Goal: Task Accomplishment & Management: Manage account settings

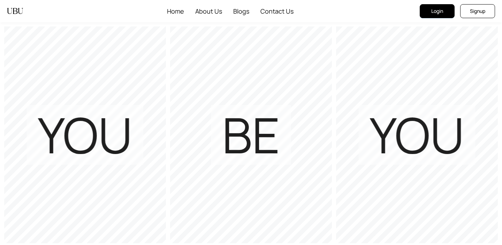
click at [429, 15] on button "Login" at bounding box center [437, 11] width 35 height 14
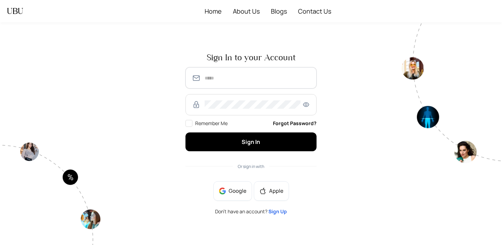
type input "**********"
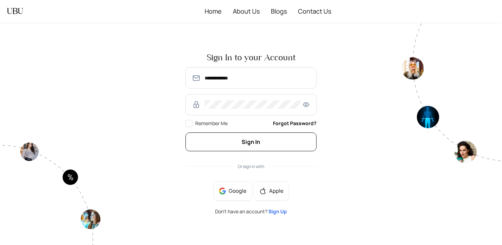
click at [228, 138] on button "Sign In" at bounding box center [251, 142] width 131 height 18
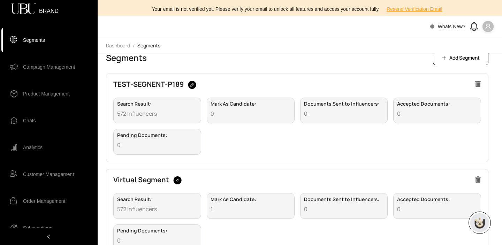
scroll to position [236, 0]
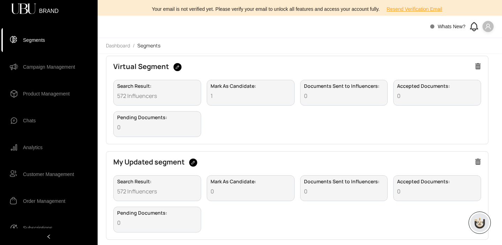
click at [259, 123] on div "Search Result : 572 Influencers Mark As Candidate : 1 Documents Sent to Influen…" at bounding box center [297, 108] width 368 height 57
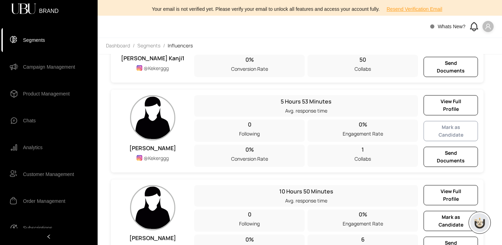
scroll to position [447, 0]
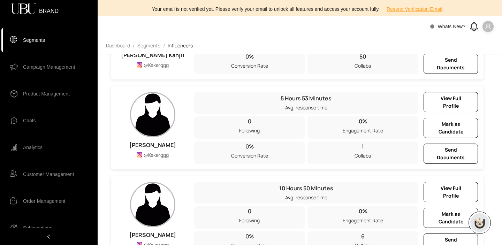
click at [472, 29] on icon at bounding box center [473, 25] width 7 height 6
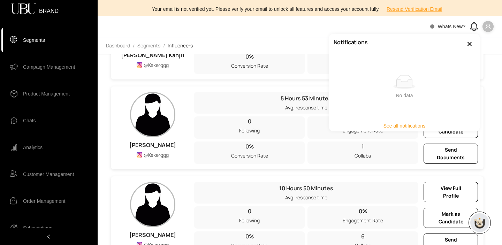
click at [402, 126] on span "See all notifications" at bounding box center [405, 126] width 42 height 8
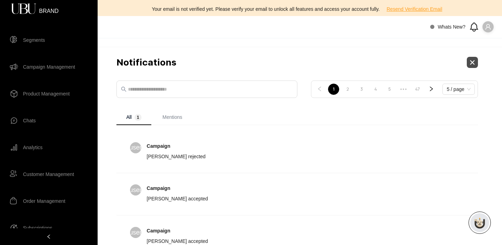
click at [478, 63] on button "button" at bounding box center [472, 62] width 11 height 11
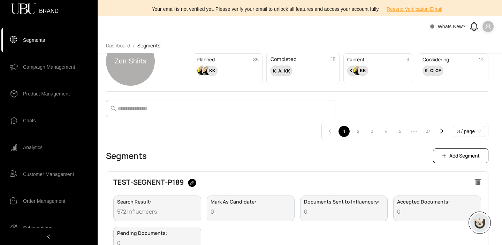
scroll to position [27, 0]
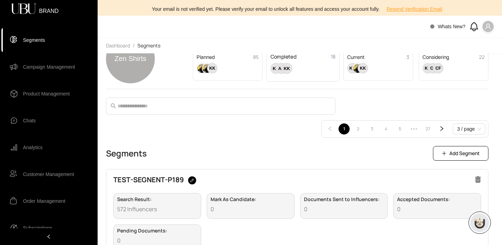
click at [284, 78] on div "Completed 18 KK AA KK" at bounding box center [302, 65] width 73 height 31
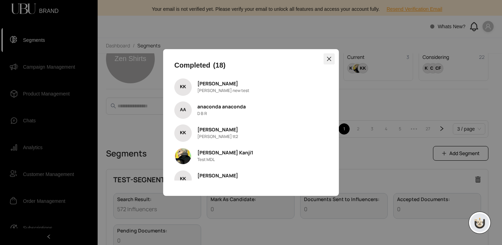
click at [331, 58] on icon "close" at bounding box center [329, 59] width 6 height 6
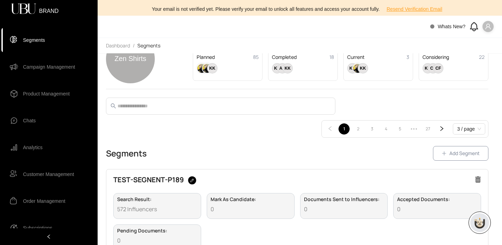
click at [466, 156] on span "Add Segment" at bounding box center [464, 154] width 30 height 8
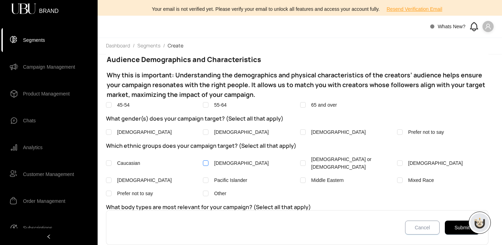
scroll to position [127, 0]
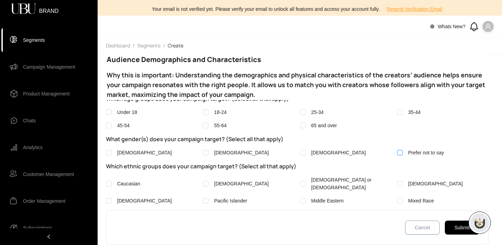
click at [408, 153] on label "Prefer not to say" at bounding box center [442, 153] width 91 height 8
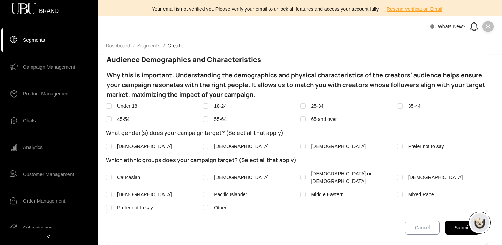
scroll to position [0, 0]
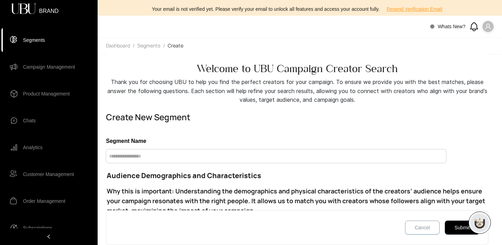
click at [184, 159] on input "text" at bounding box center [276, 156] width 340 height 14
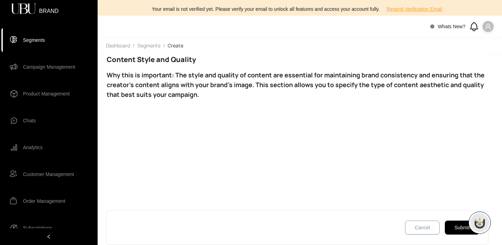
scroll to position [1473, 0]
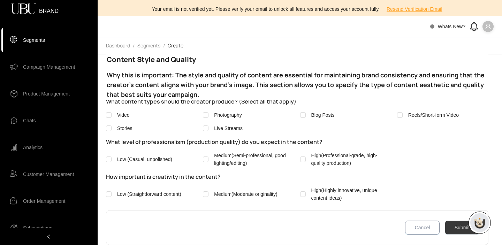
type input "**********"
click at [457, 230] on button "Submit" at bounding box center [462, 228] width 35 height 14
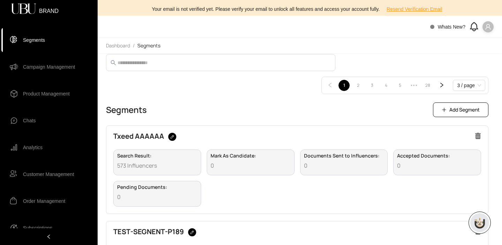
scroll to position [61, 0]
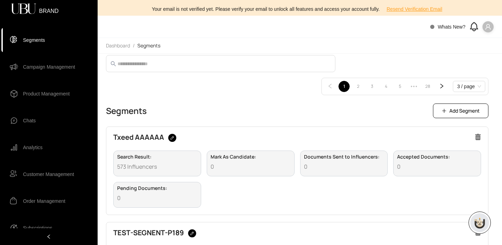
click at [306, 182] on div "Search Result : 573 Influencers Mark As Candidate : 0 Documents Sent to Influen…" at bounding box center [297, 179] width 368 height 57
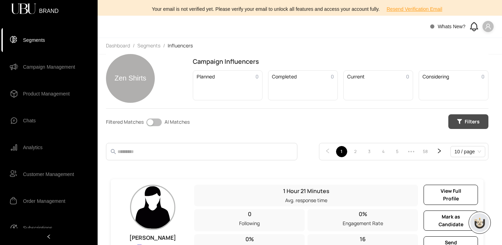
click at [480, 121] on span "Filters" at bounding box center [472, 122] width 15 height 8
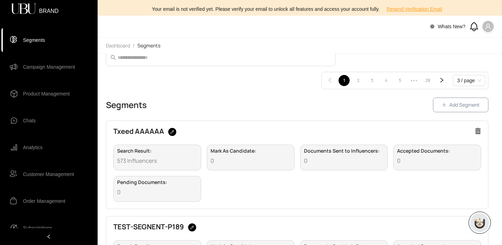
scroll to position [76, 0]
click at [461, 106] on span "Add Segment" at bounding box center [464, 104] width 30 height 8
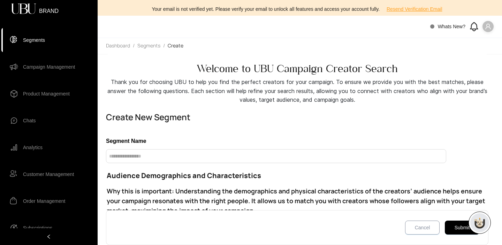
click at [193, 146] on div "Segment Name" at bounding box center [297, 150] width 383 height 27
click at [160, 162] on input "text" at bounding box center [276, 156] width 340 height 14
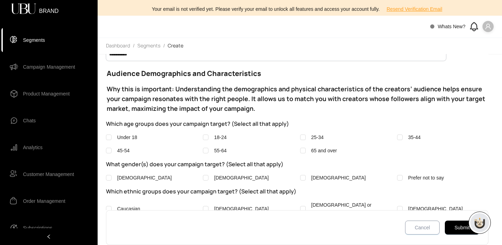
scroll to position [105, 0]
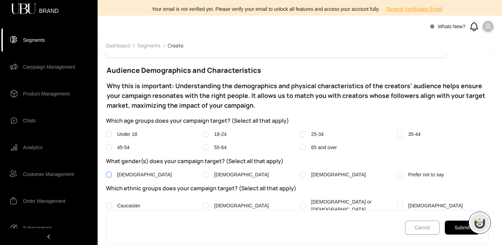
type input "**********"
click at [122, 173] on span "[DEMOGRAPHIC_DATA]" at bounding box center [144, 175] width 55 height 6
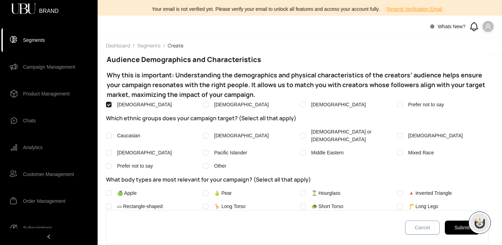
scroll to position [178, 0]
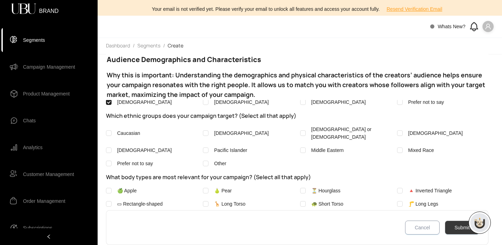
click at [456, 234] on button "Submit" at bounding box center [462, 228] width 35 height 14
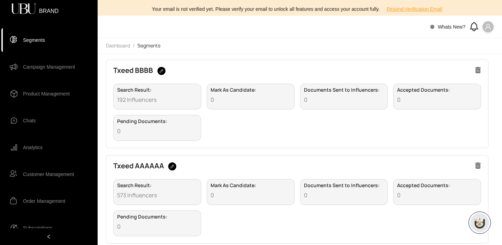
scroll to position [122, 0]
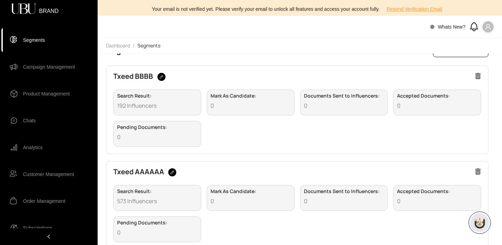
click at [287, 122] on div "Search Result : 192 Influencers [PERSON_NAME] As Candidate : 0 Documents Sent t…" at bounding box center [297, 118] width 368 height 57
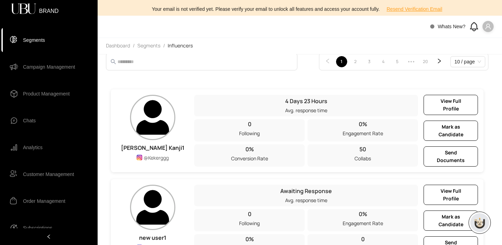
scroll to position [90, 0]
click at [460, 106] on span "View Full Profile" at bounding box center [450, 105] width 37 height 15
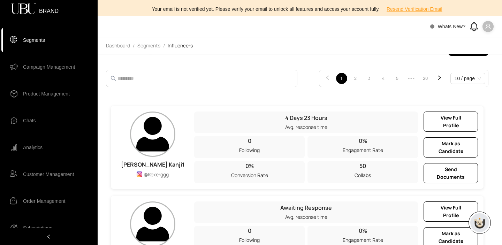
scroll to position [76, 0]
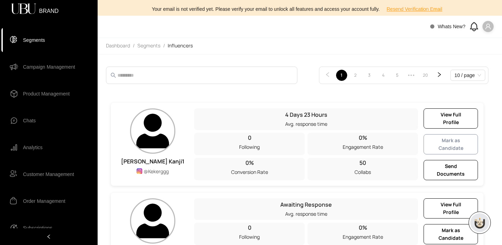
click at [448, 146] on span "Mark as Candidate" at bounding box center [450, 144] width 37 height 15
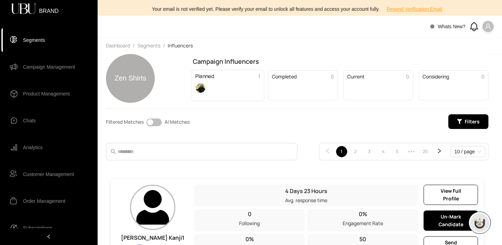
click at [246, 93] on div "Planned 1" at bounding box center [227, 85] width 73 height 31
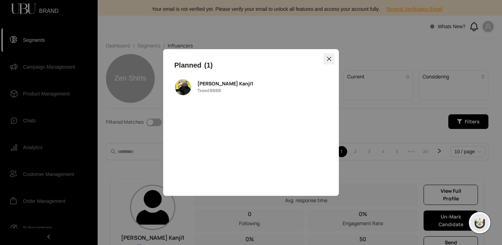
click at [332, 57] on icon "close" at bounding box center [329, 59] width 6 height 6
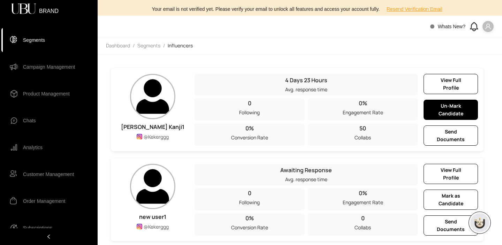
scroll to position [114, 0]
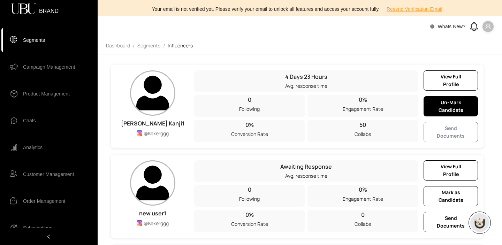
click at [460, 139] on span "Send Documents" at bounding box center [450, 131] width 37 height 15
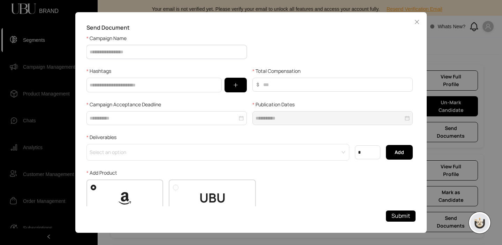
click at [133, 54] on input "Campaign Name" at bounding box center [166, 52] width 160 height 14
type input "*******"
click at [124, 88] on input "text" at bounding box center [153, 85] width 135 height 15
type input "***"
click at [237, 84] on button "button" at bounding box center [236, 85] width 22 height 15
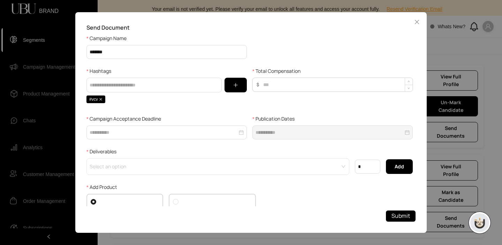
click at [287, 86] on input "Total Compensation" at bounding box center [336, 84] width 152 height 13
type input "***"
click at [149, 133] on input "Campaign Acceptance Deadline" at bounding box center [164, 133] width 148 height 8
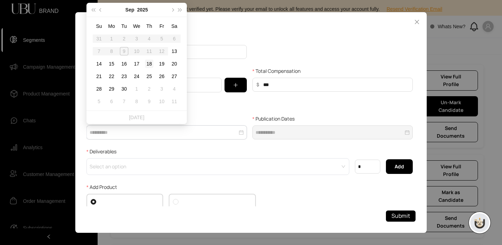
type input "**********"
click at [176, 52] on div "13" at bounding box center [174, 51] width 8 height 8
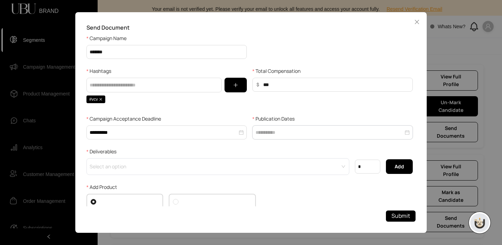
click at [298, 132] on input "Publication Dates" at bounding box center [330, 133] width 148 height 8
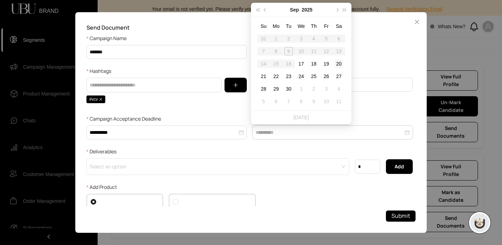
type input "**********"
click at [340, 63] on div "20" at bounding box center [339, 64] width 8 height 8
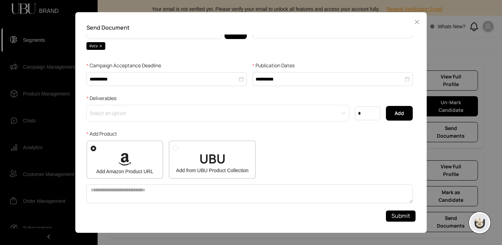
scroll to position [55, 0]
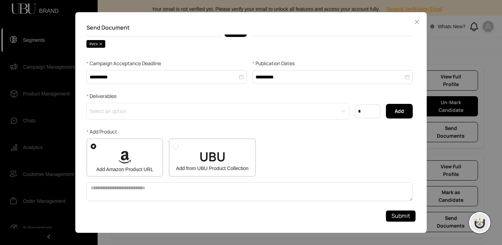
click at [135, 115] on span at bounding box center [216, 111] width 250 height 16
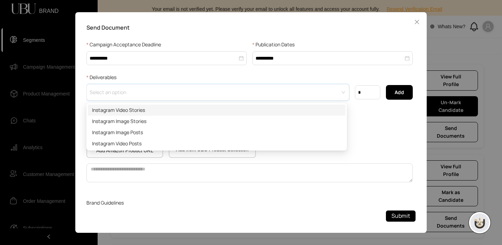
scroll to position [75, 0]
click at [128, 112] on div "Instagram Video Stories" at bounding box center [216, 109] width 249 height 8
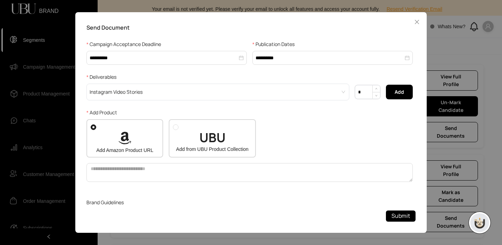
click at [364, 88] on input "*" at bounding box center [367, 91] width 25 height 13
click at [405, 90] on button "Add" at bounding box center [399, 92] width 27 height 15
type input "*"
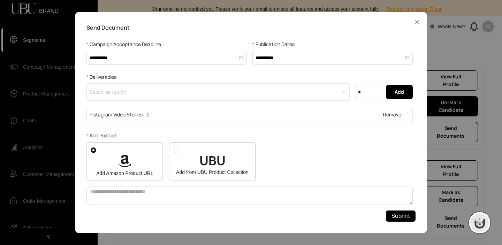
click at [178, 91] on input "search" at bounding box center [216, 89] width 250 height 10
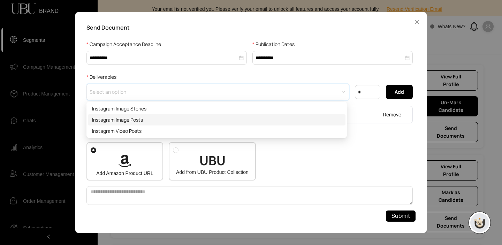
click at [147, 117] on div "Instagram Image Posts" at bounding box center [216, 120] width 249 height 8
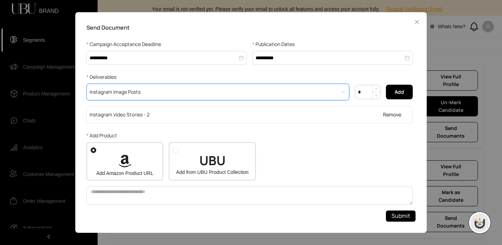
click at [363, 93] on input "*" at bounding box center [367, 91] width 25 height 13
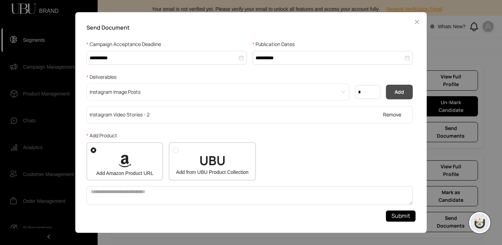
click at [397, 89] on span "Add" at bounding box center [399, 92] width 9 height 8
type input "*"
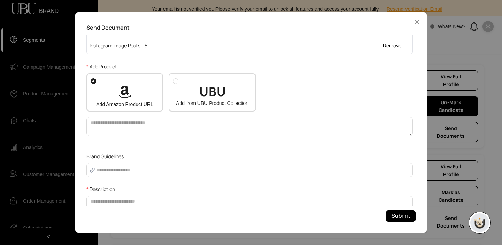
scroll to position [162, 0]
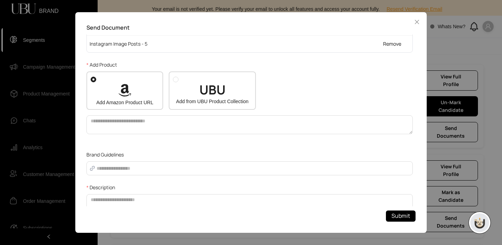
click at [236, 91] on div "UBU Add from UBU Product Collection" at bounding box center [212, 94] width 79 height 22
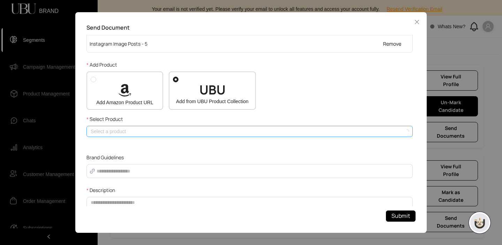
click at [223, 130] on input "search" at bounding box center [248, 131] width 314 height 10
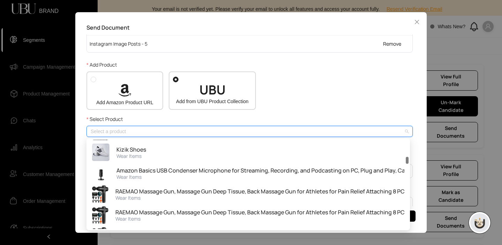
scroll to position [7, 0]
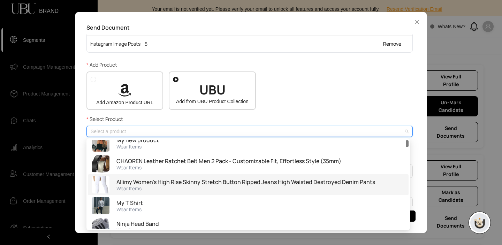
click at [115, 78] on div "Add Amazon Product URL" at bounding box center [124, 90] width 77 height 38
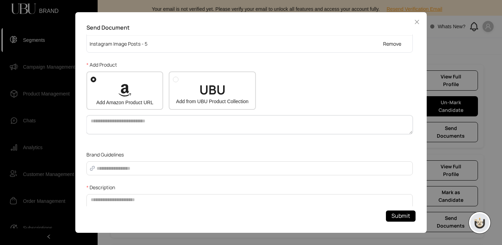
click at [141, 124] on textarea at bounding box center [249, 124] width 326 height 19
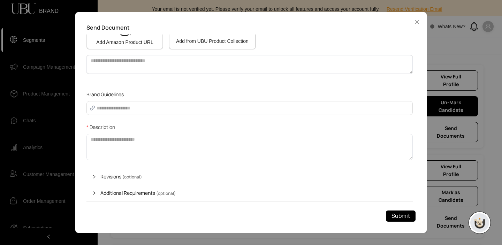
scroll to position [244, 0]
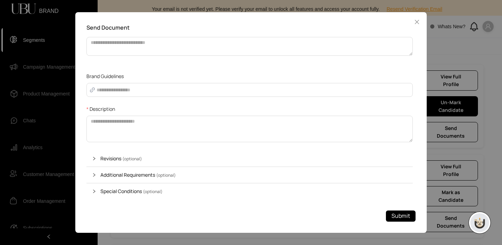
click at [106, 155] on span "Revisions (optional)" at bounding box center [120, 158] width 41 height 7
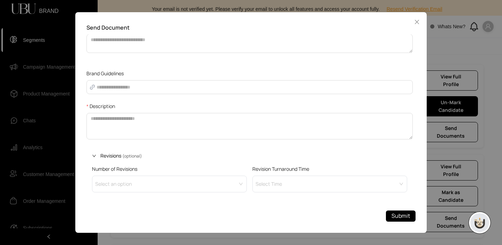
scroll to position [286, 0]
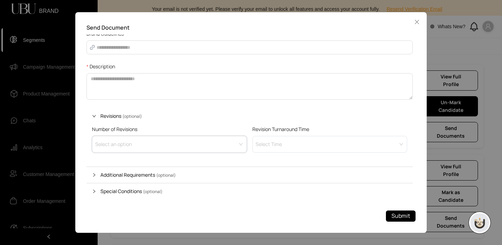
click at [164, 143] on input "Number of Revisions" at bounding box center [167, 141] width 142 height 10
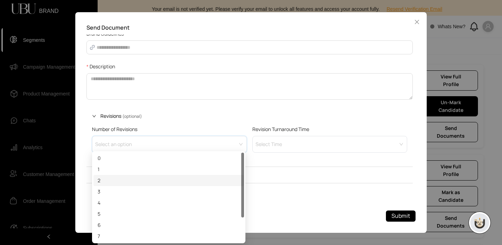
click at [118, 177] on div "2" at bounding box center [169, 181] width 142 height 8
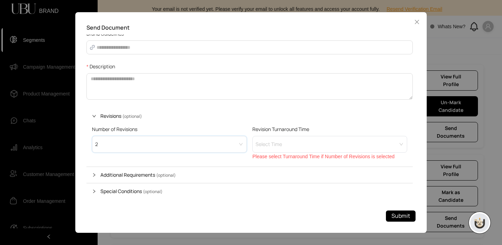
click at [303, 144] on span at bounding box center [328, 144] width 142 height 16
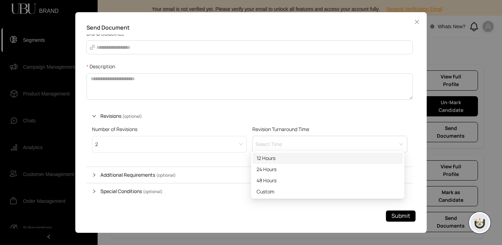
click at [275, 160] on div "12 Hours" at bounding box center [328, 158] width 142 height 8
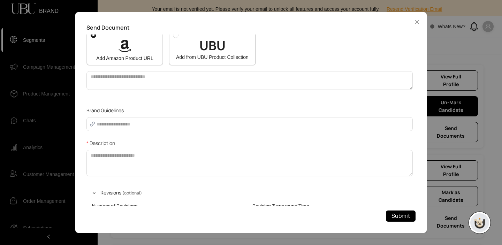
scroll to position [206, 0]
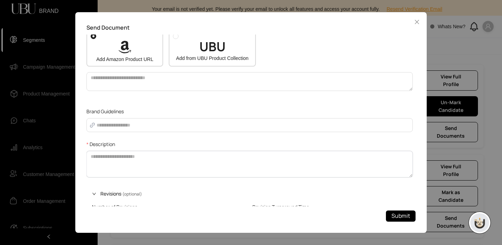
click at [234, 170] on textarea "Description" at bounding box center [249, 164] width 326 height 27
type textarea "********"
click at [196, 50] on div "UBU Add from UBU Product Collection" at bounding box center [212, 51] width 79 height 22
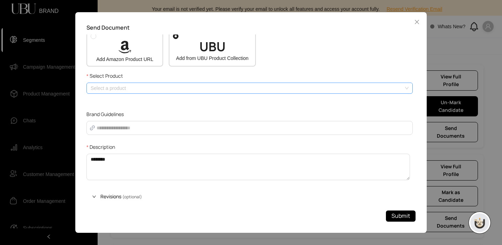
click at [135, 91] on input "search" at bounding box center [248, 88] width 314 height 10
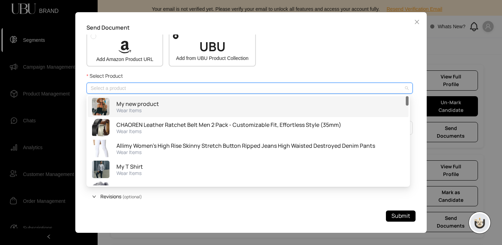
click at [170, 106] on div "My new product Wear Items" at bounding box center [248, 106] width 312 height 17
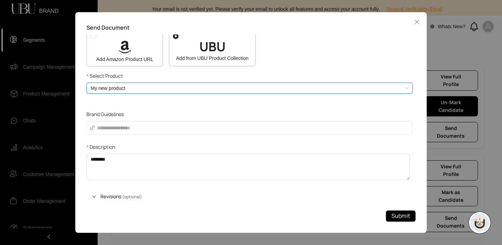
scroll to position [289, 0]
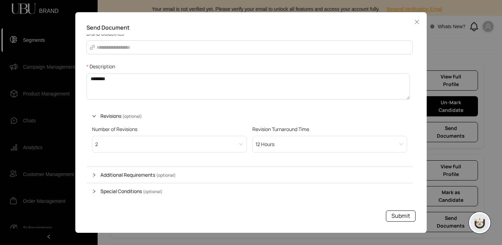
click at [400, 214] on span "Submit" at bounding box center [401, 216] width 18 height 9
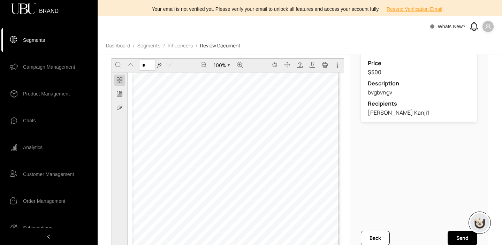
scroll to position [407, 0]
type input "*"
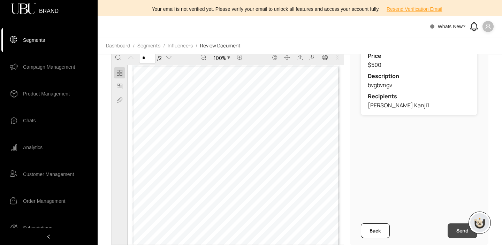
click at [459, 229] on button "Send" at bounding box center [463, 231] width 30 height 15
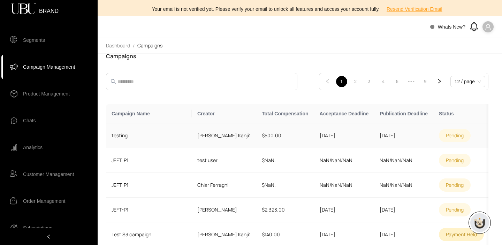
scroll to position [0, 12]
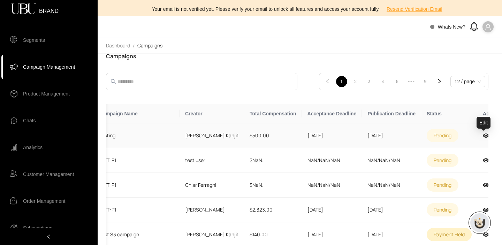
click at [493, 134] on icon at bounding box center [496, 136] width 6 height 6
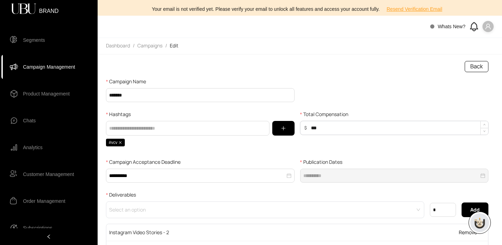
click at [316, 128] on input "***" at bounding box center [398, 127] width 180 height 13
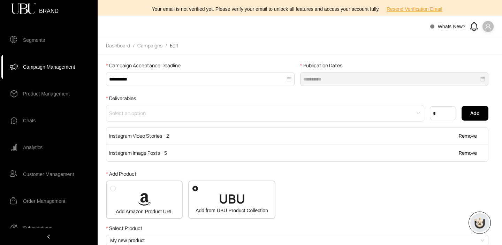
scroll to position [289, 0]
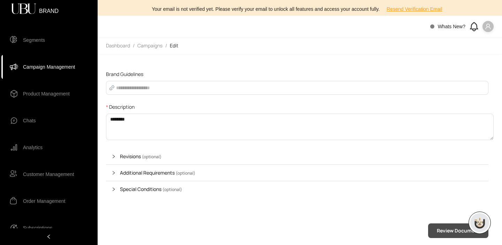
type input "***"
click at [440, 233] on button "Review Document" at bounding box center [458, 231] width 60 height 15
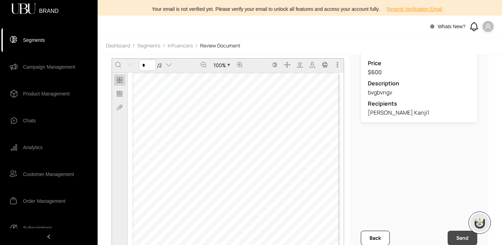
click at [464, 234] on button "Send" at bounding box center [463, 238] width 30 height 15
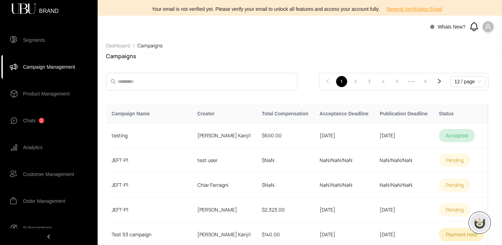
click at [36, 119] on div "Chats 2" at bounding box center [33, 121] width 21 height 14
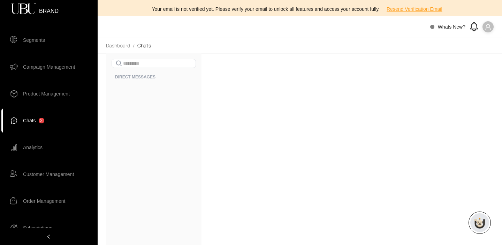
click at [29, 120] on span "Chats" at bounding box center [29, 121] width 13 height 14
click at [27, 119] on span "Chats" at bounding box center [29, 121] width 13 height 14
click at [31, 62] on span "Campaign Management" at bounding box center [49, 67] width 52 height 14
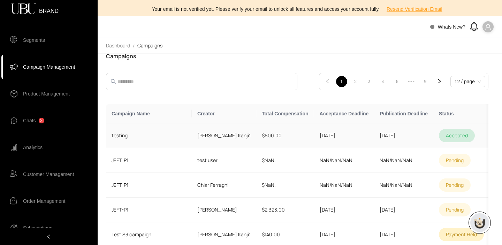
scroll to position [0, 12]
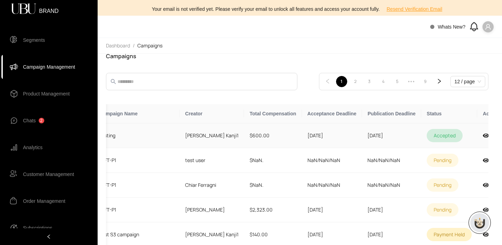
click at [477, 132] on td at bounding box center [491, 135] width 29 height 25
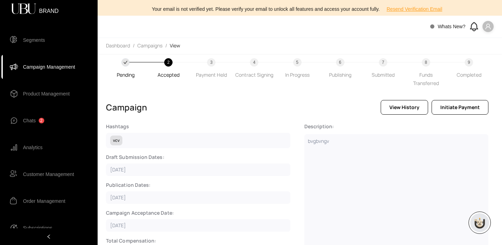
click at [472, 31] on icon at bounding box center [474, 27] width 12 height 12
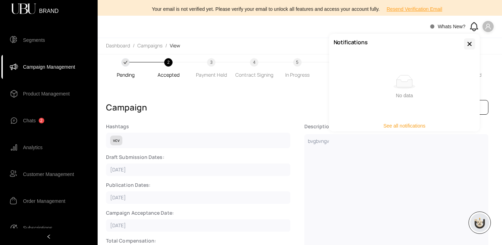
click at [470, 44] on icon "button" at bounding box center [470, 43] width 4 height 5
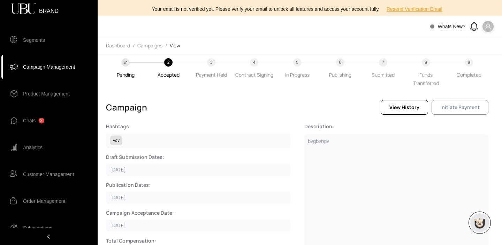
click at [474, 108] on span "Initiate Payment" at bounding box center [459, 108] width 39 height 8
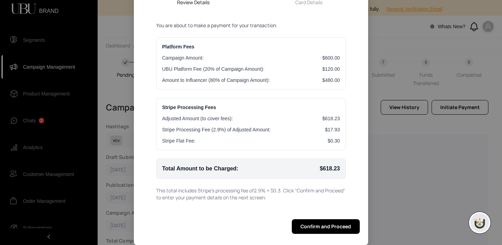
scroll to position [56, 0]
click at [332, 223] on span "Confirm and Proceed" at bounding box center [326, 227] width 51 height 8
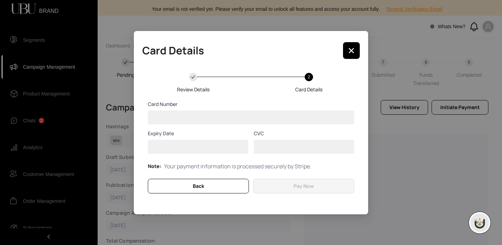
scroll to position [0, 0]
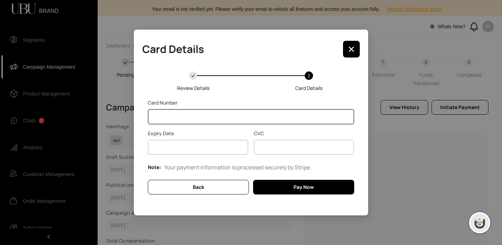
click at [181, 143] on div at bounding box center [198, 147] width 100 height 15
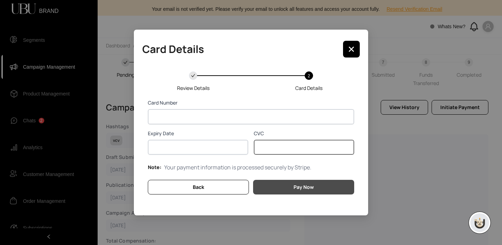
click at [326, 190] on button "Pay Now" at bounding box center [303, 187] width 101 height 15
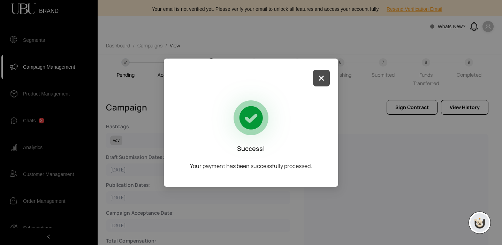
click at [321, 79] on icon "button" at bounding box center [322, 78] width 6 height 6
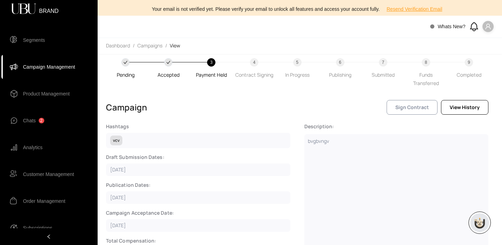
click at [412, 105] on span "Sign Contract" at bounding box center [411, 108] width 33 height 8
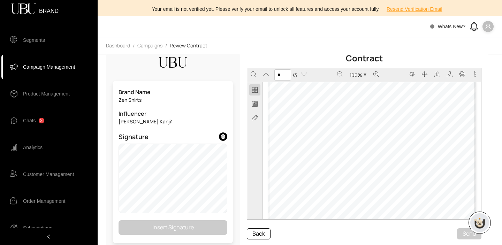
type input "*"
click at [179, 231] on span "Insert Signature" at bounding box center [172, 227] width 41 height 9
type input "*"
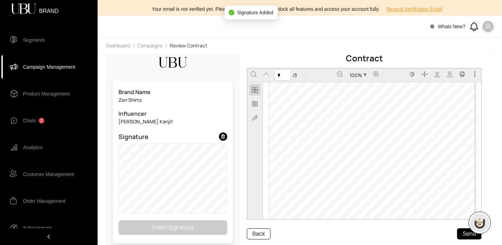
scroll to position [697, 0]
click at [466, 233] on button "Send" at bounding box center [469, 233] width 24 height 11
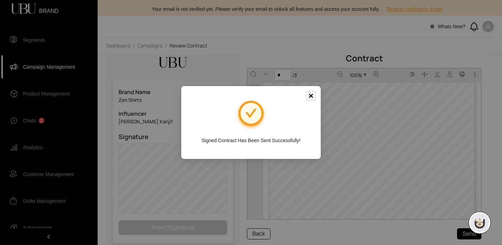
click at [311, 94] on span "×" at bounding box center [311, 95] width 5 height 11
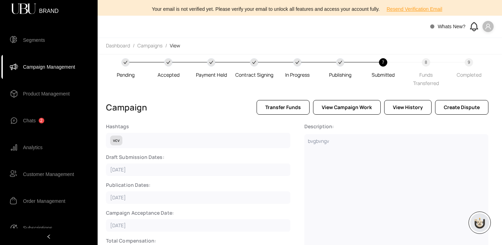
click at [472, 27] on icon at bounding box center [474, 27] width 12 height 12
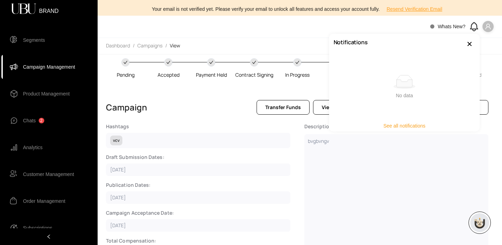
click at [472, 27] on icon at bounding box center [474, 27] width 12 height 12
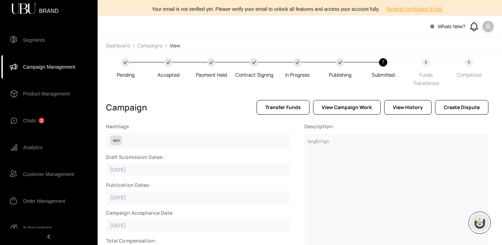
click at [472, 27] on icon at bounding box center [474, 27] width 12 height 12
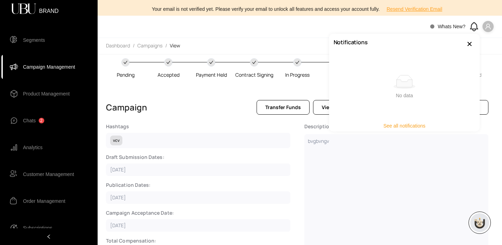
click at [472, 27] on icon at bounding box center [474, 27] width 12 height 12
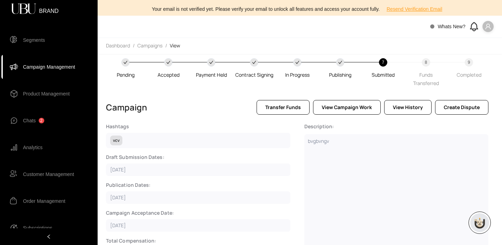
click at [475, 27] on icon at bounding box center [474, 27] width 12 height 12
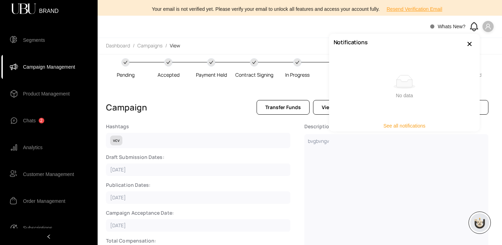
click at [475, 27] on icon at bounding box center [474, 27] width 12 height 12
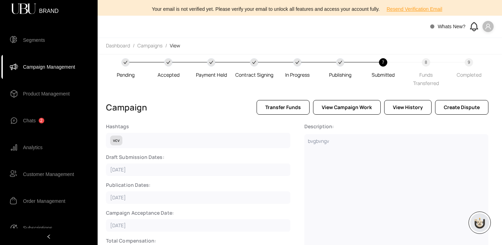
click at [477, 29] on icon at bounding box center [473, 26] width 7 height 6
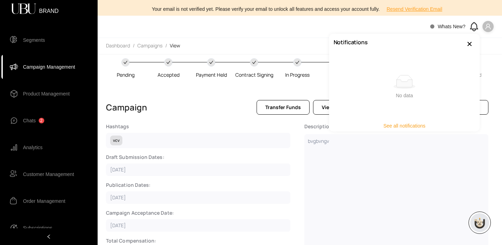
click at [399, 126] on span "See all notifications" at bounding box center [405, 126] width 42 height 8
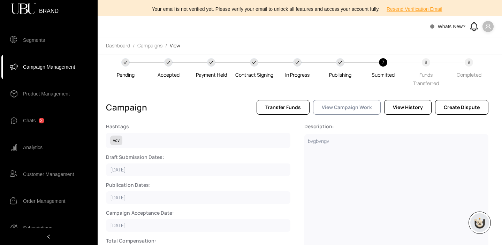
click at [351, 109] on span "View Campaign Work" at bounding box center [347, 108] width 50 height 8
click at [288, 106] on span "Transfer Funds" at bounding box center [283, 108] width 36 height 8
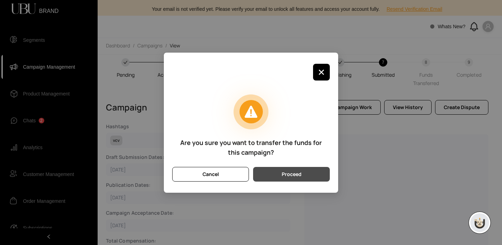
click at [280, 173] on button "Proceed" at bounding box center [291, 174] width 77 height 15
click at [282, 174] on span "Proceed" at bounding box center [292, 175] width 20 height 8
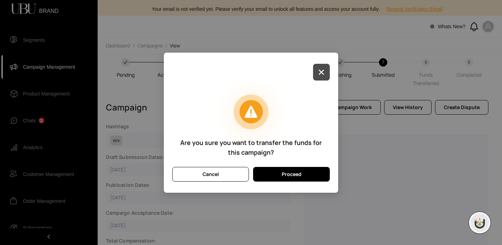
click at [323, 74] on icon "button" at bounding box center [321, 71] width 5 height 5
